Goal: Go to known website: Access a specific website the user already knows

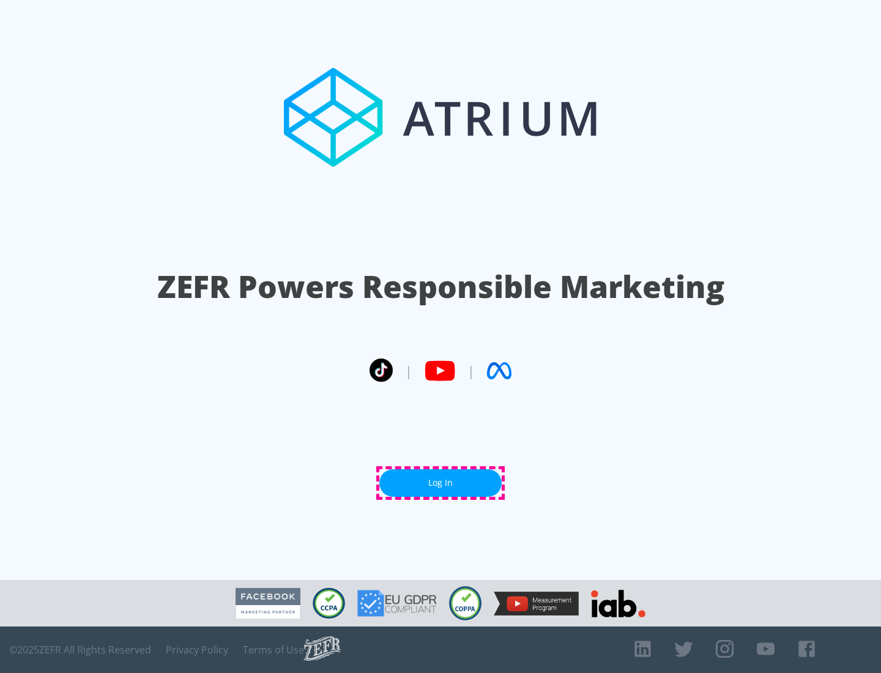
click at [441, 483] on link "Log In" at bounding box center [440, 483] width 122 height 28
